Goal: Check status

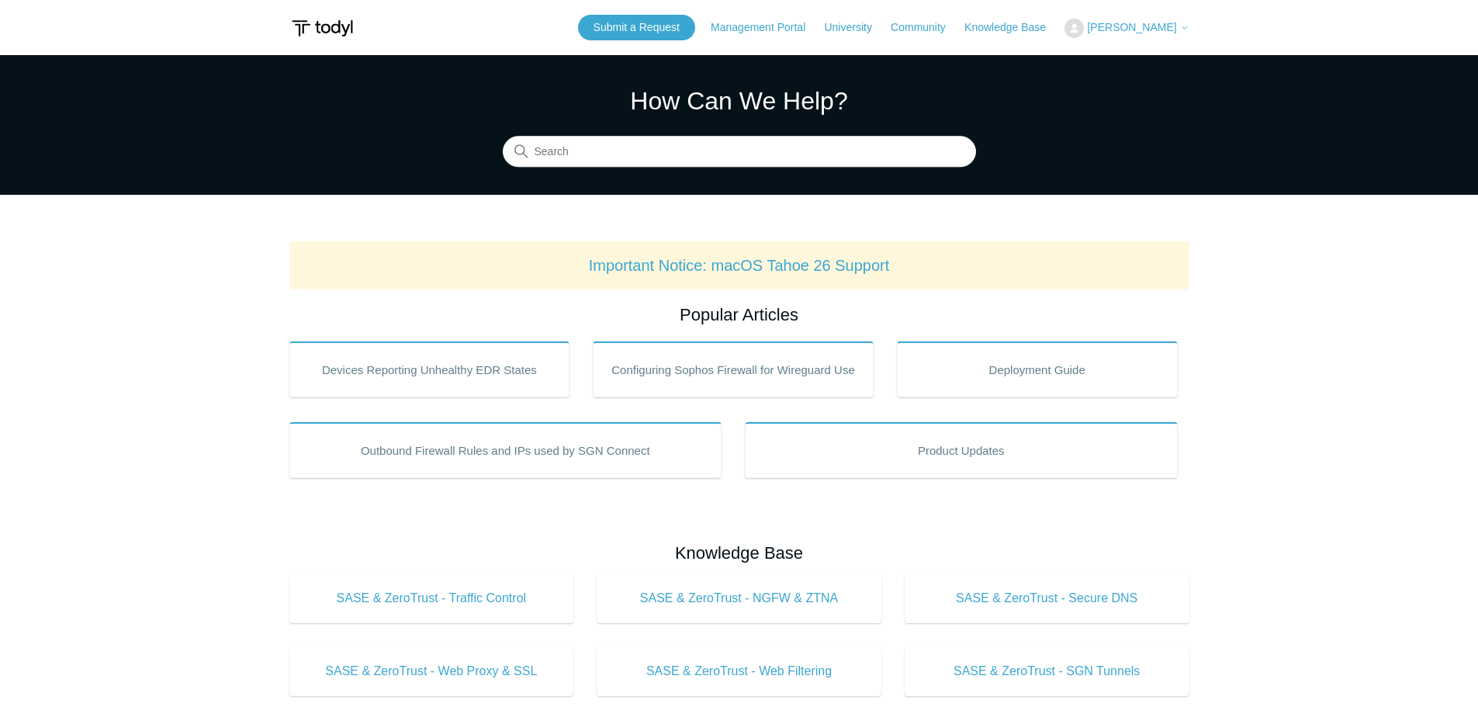
click at [1152, 26] on span "[PERSON_NAME]" at bounding box center [1131, 27] width 89 height 12
click at [1133, 67] on link "My Support Requests" at bounding box center [1140, 60] width 151 height 27
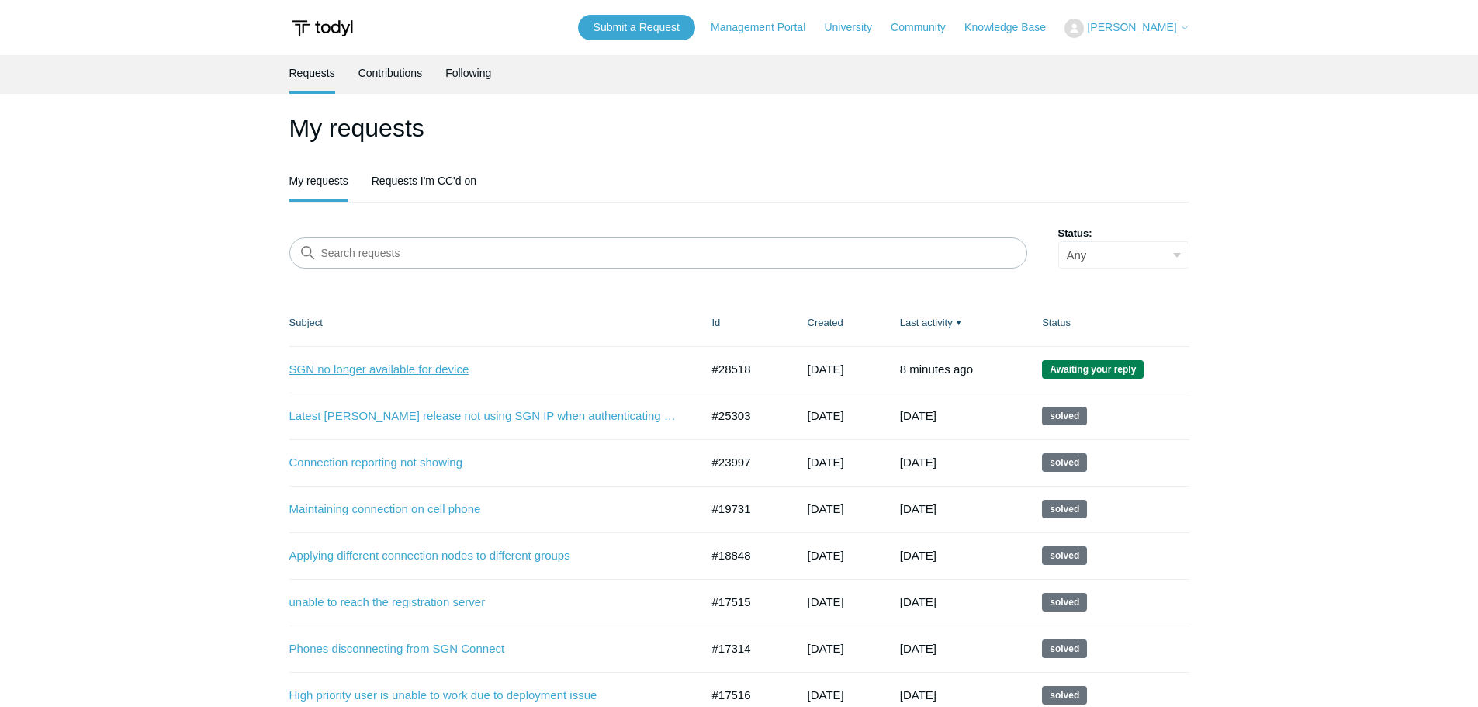
click at [442, 367] on link "SGN no longer available for device" at bounding box center [483, 370] width 388 height 18
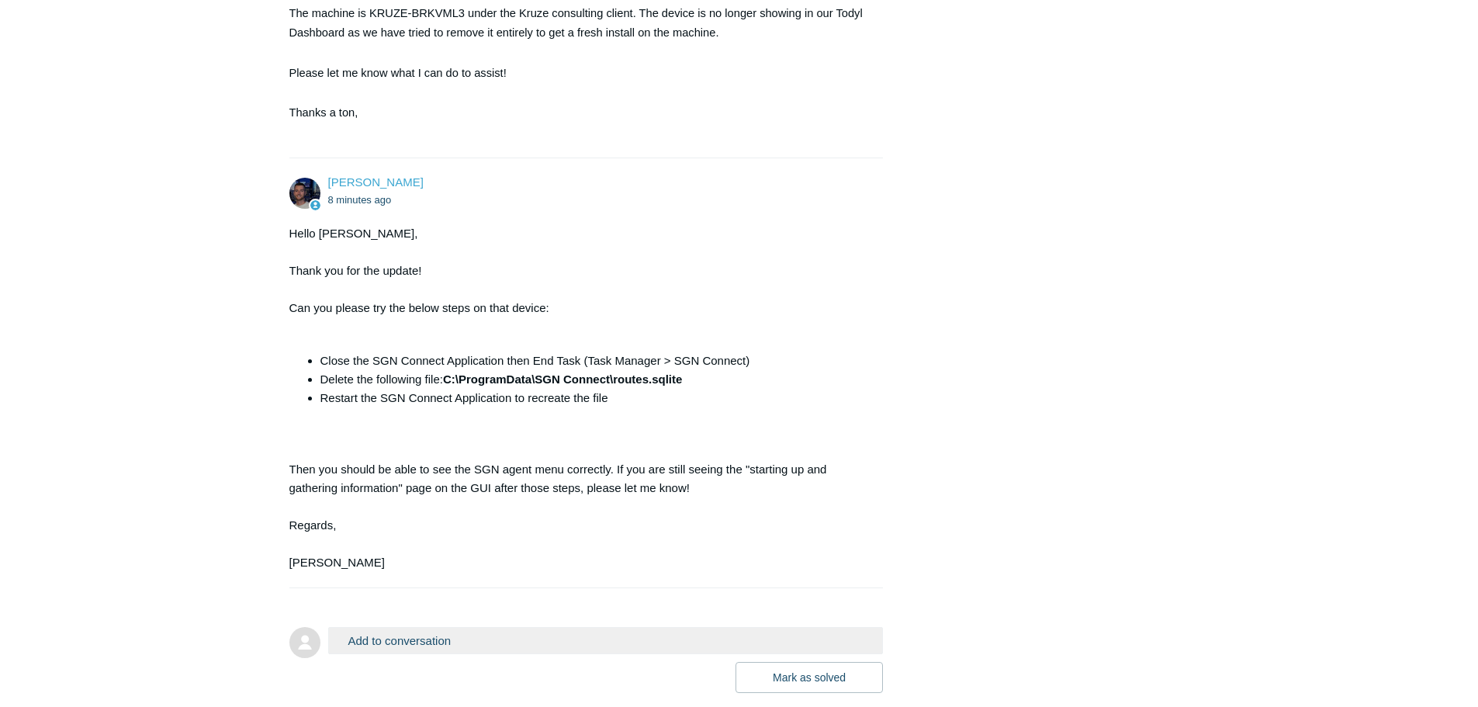
scroll to position [2050, 0]
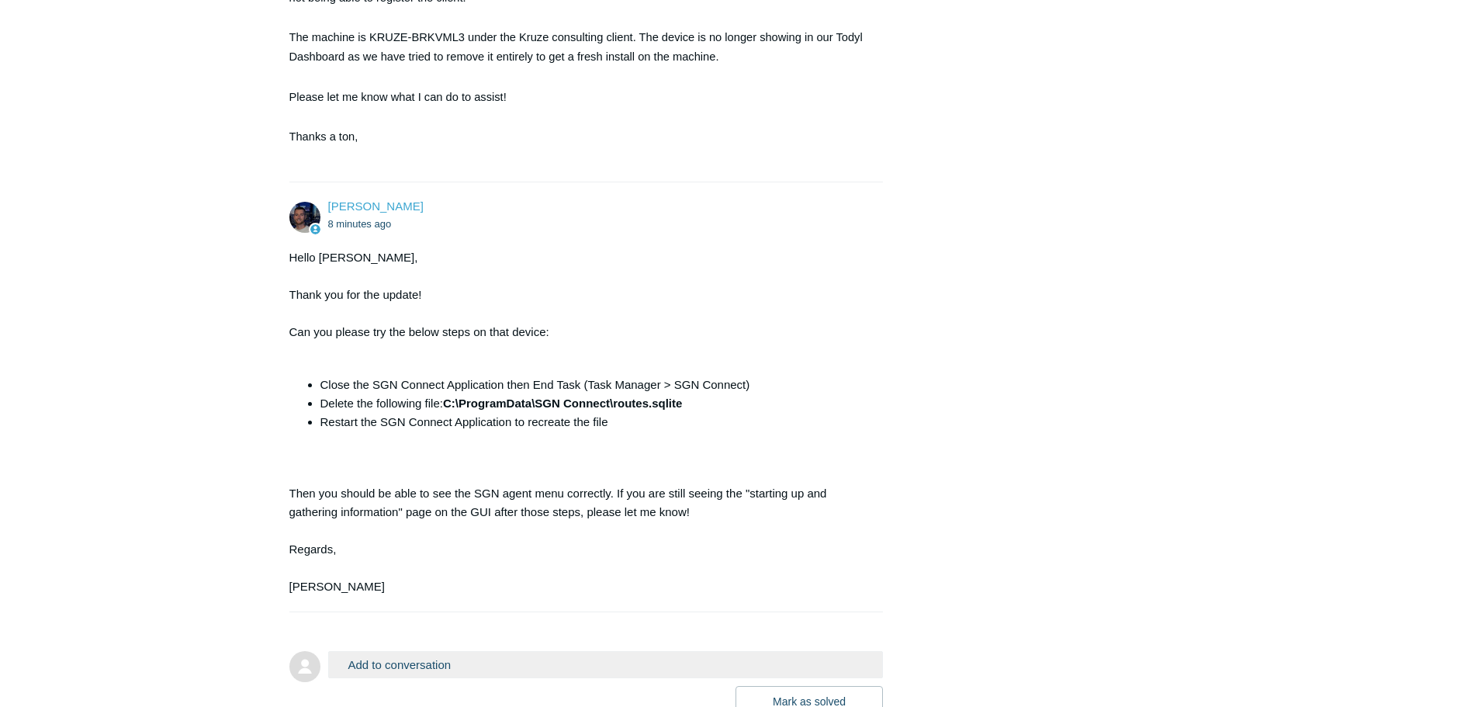
click at [723, 358] on div "Hello Douglas, Thank you for the update! Can you please try the below steps on …" at bounding box center [578, 422] width 579 height 348
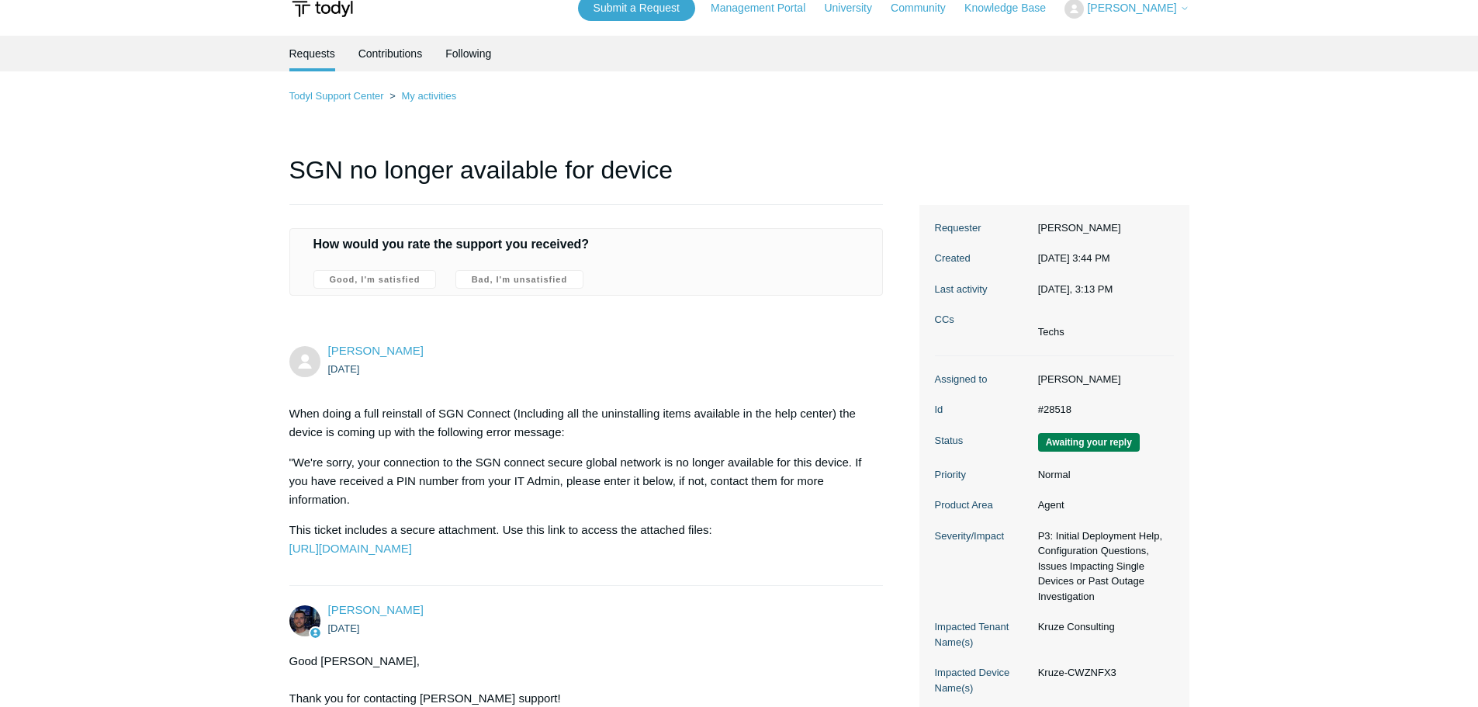
scroll to position [0, 0]
